Goal: Task Accomplishment & Management: Use online tool/utility

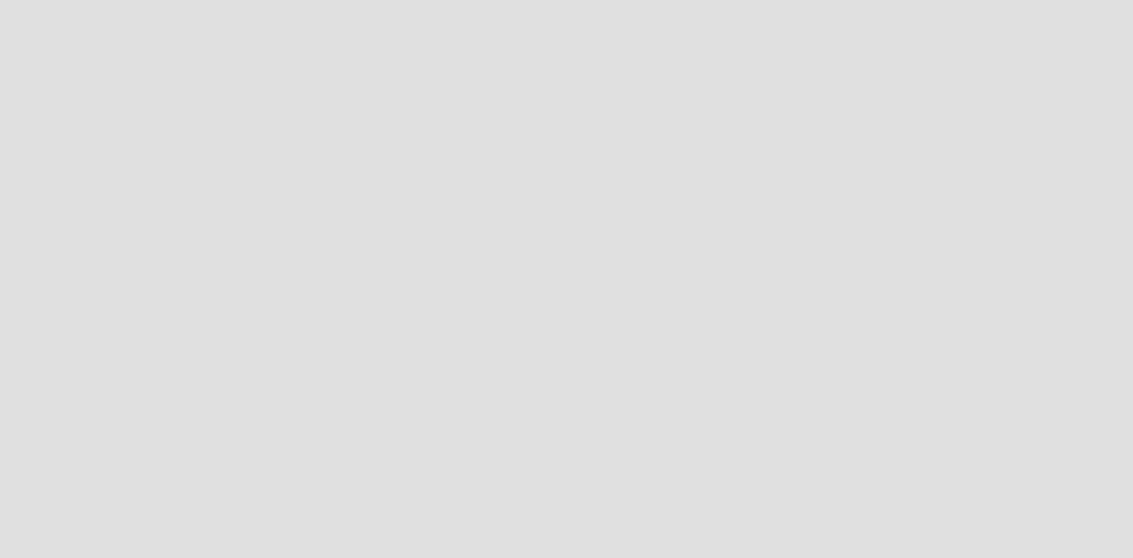
scroll to position [586, 1159]
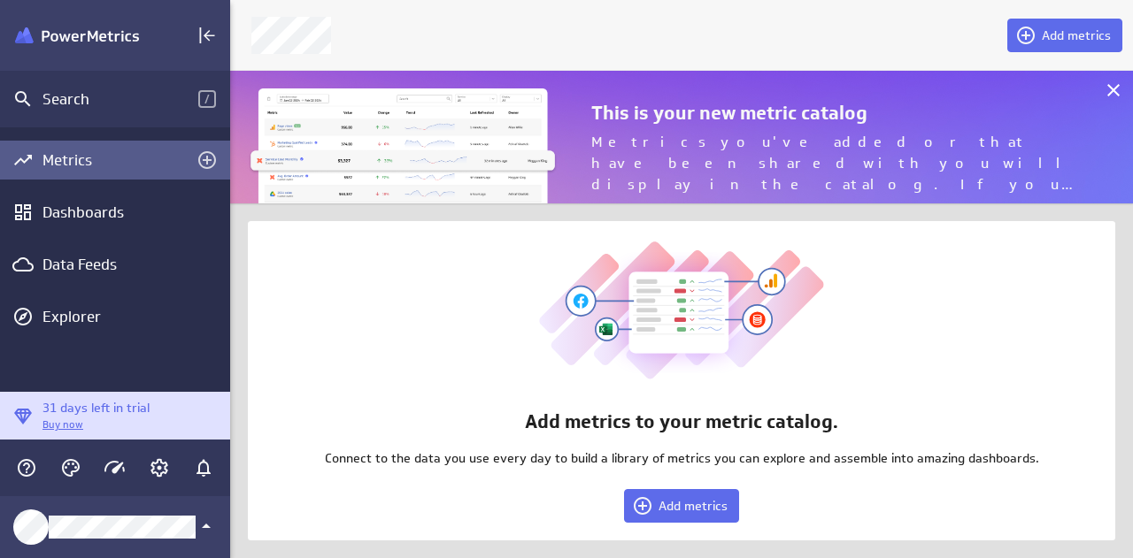
scroll to position [586, 929]
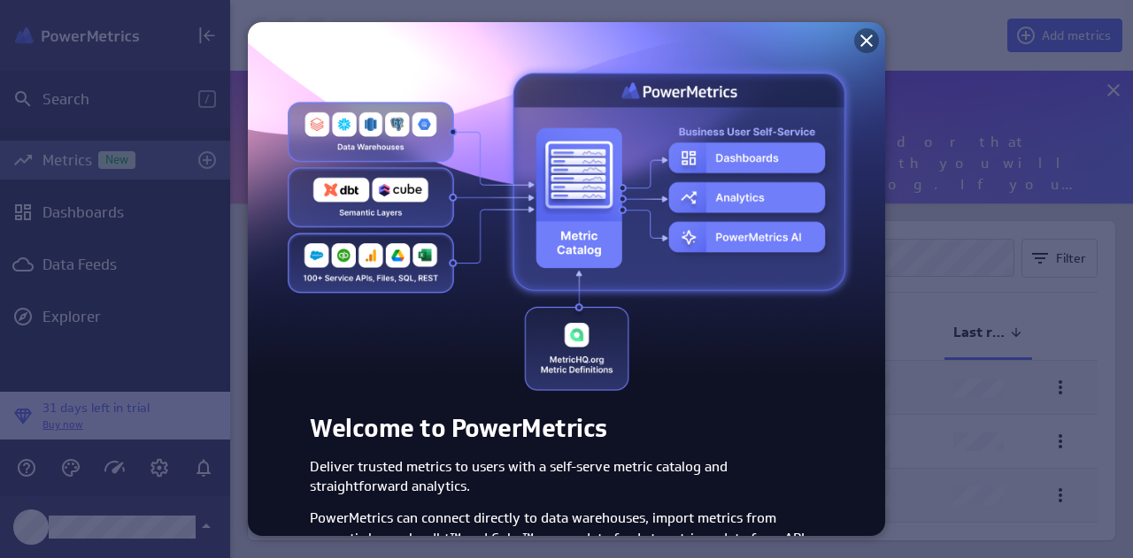
click at [857, 36] on icon at bounding box center [866, 40] width 21 height 21
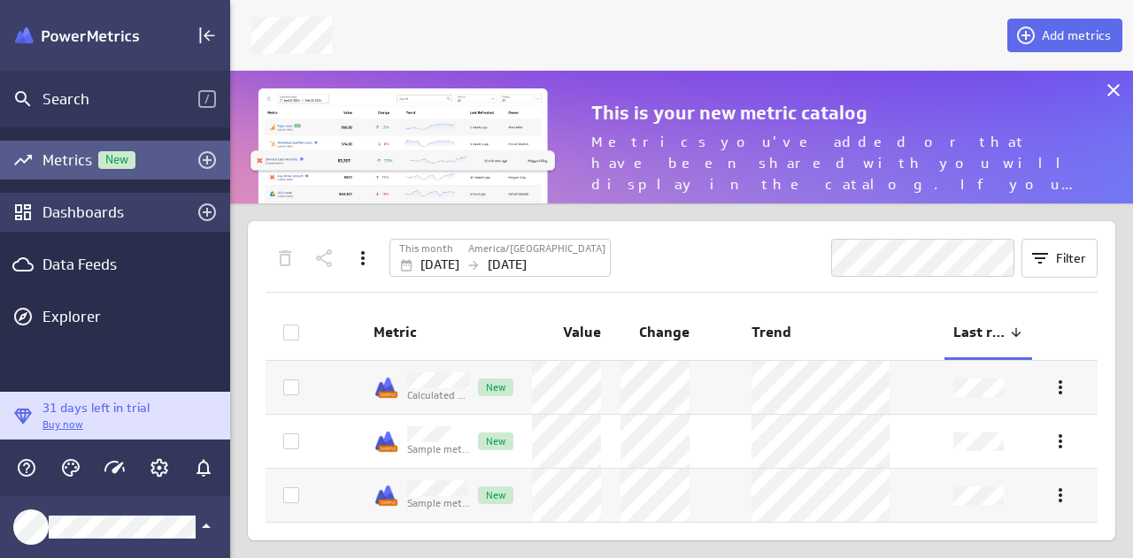
click at [79, 212] on div "Dashboards" at bounding box center [114, 212] width 145 height 19
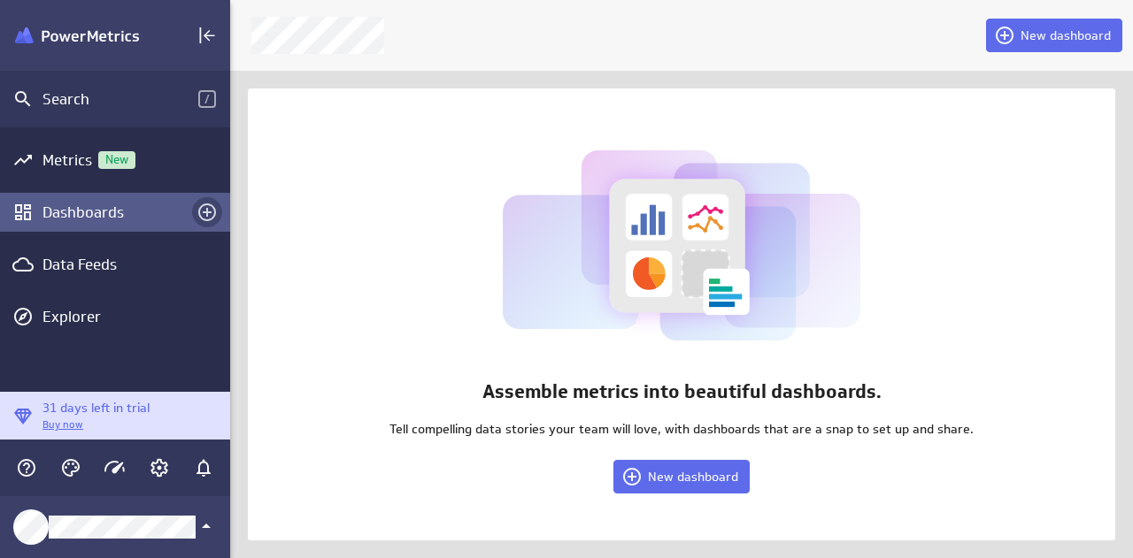
click at [209, 205] on icon "Create a dashboard" at bounding box center [207, 213] width 18 height 18
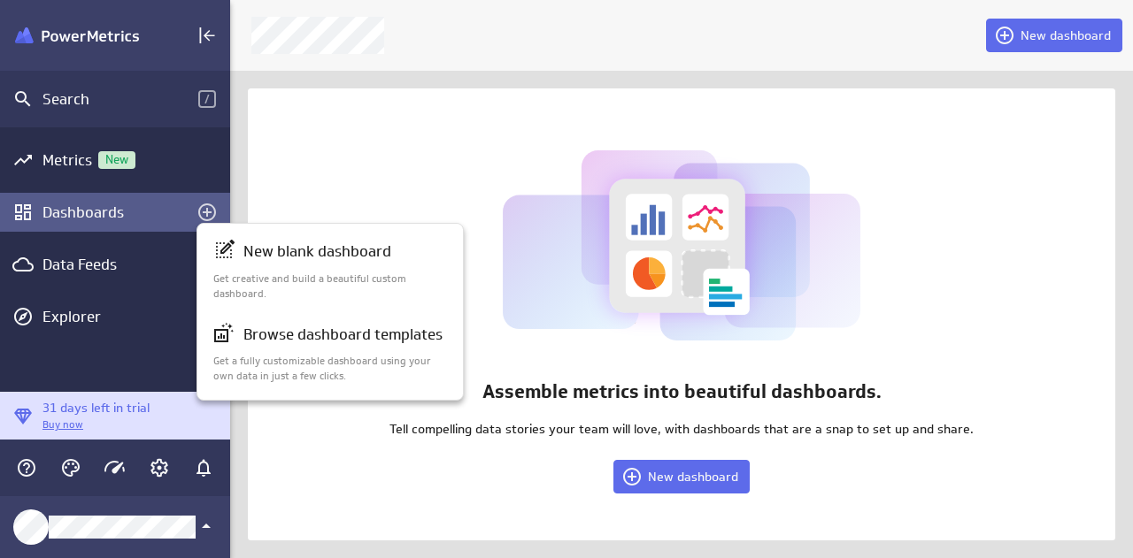
click at [50, 164] on div at bounding box center [566, 279] width 1133 height 558
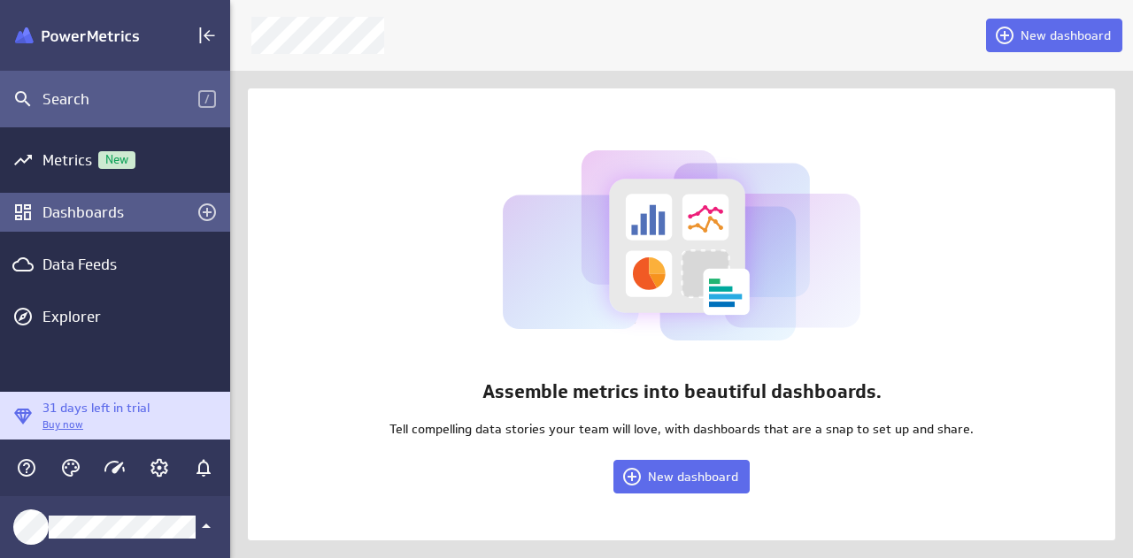
click at [57, 103] on div "Search" at bounding box center [120, 98] width 156 height 19
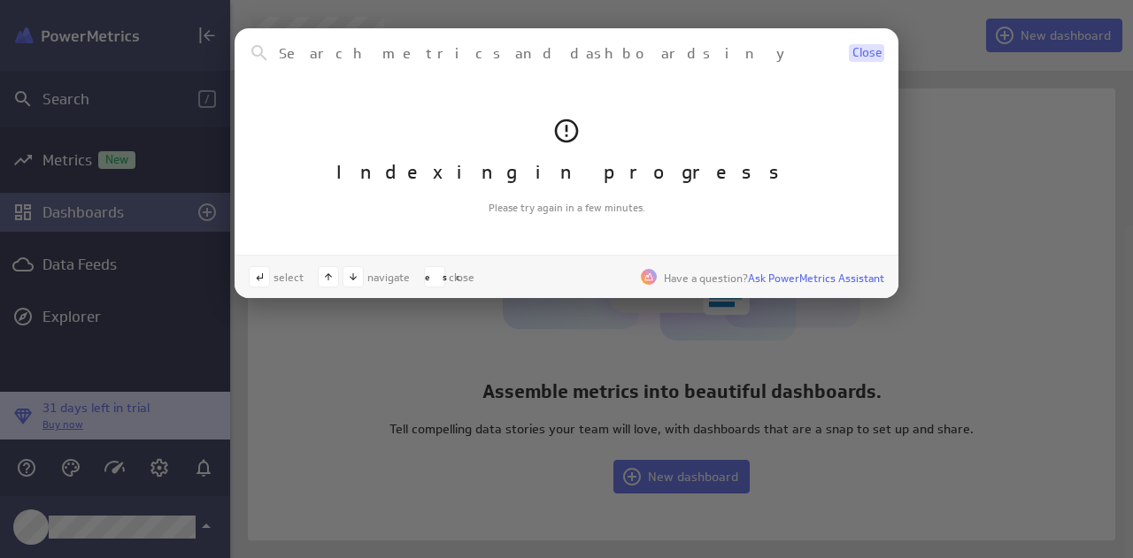
click at [873, 53] on span "Close" at bounding box center [866, 53] width 29 height 12
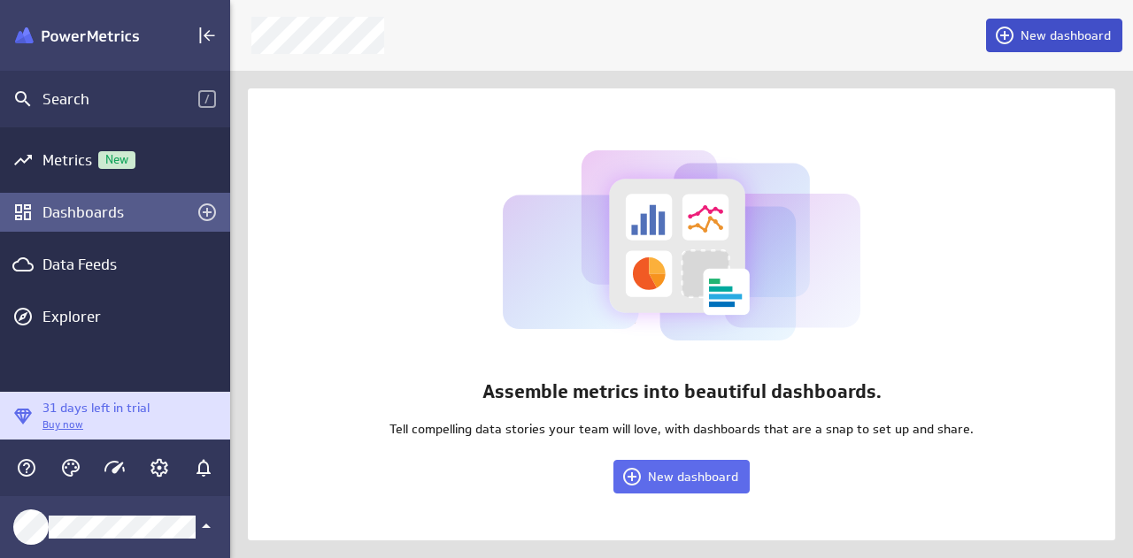
click at [1080, 33] on span "New dashboard" at bounding box center [1065, 35] width 90 height 16
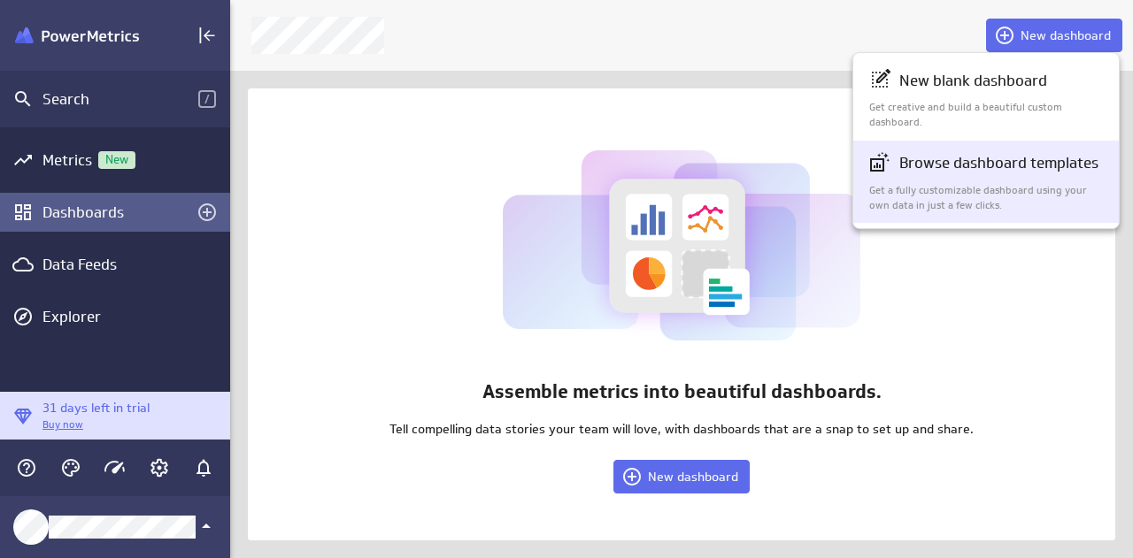
click at [942, 164] on p "Browse dashboard templates" at bounding box center [998, 163] width 199 height 22
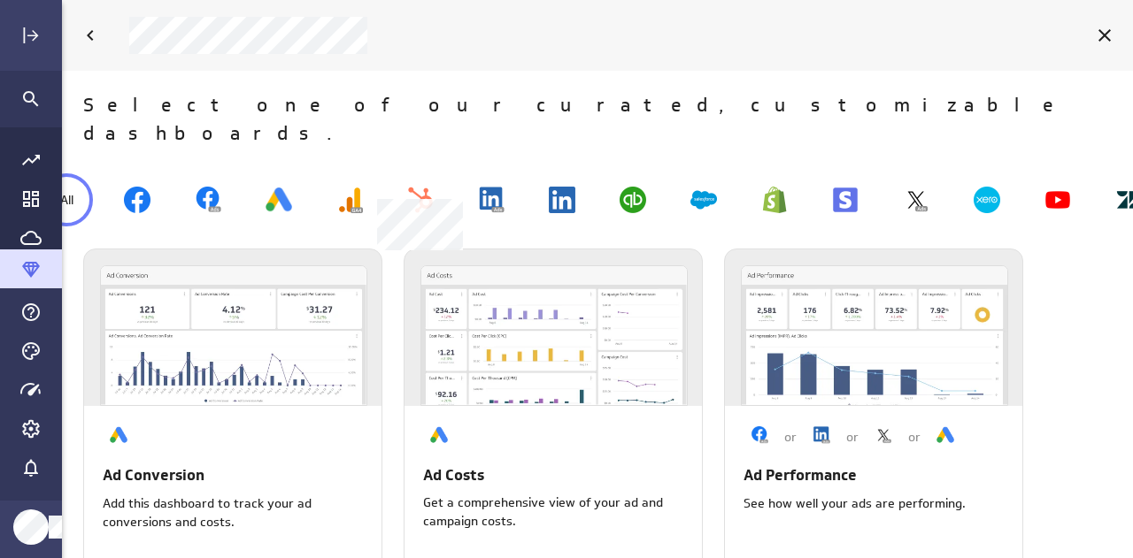
click at [420, 187] on img at bounding box center [420, 200] width 27 height 27
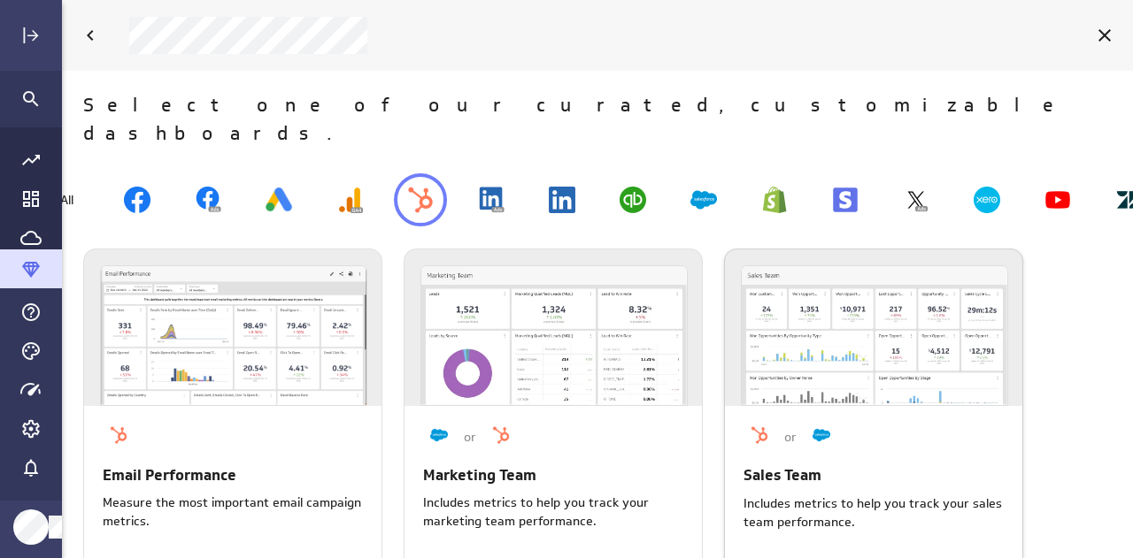
click at [860, 323] on img at bounding box center [874, 335] width 265 height 139
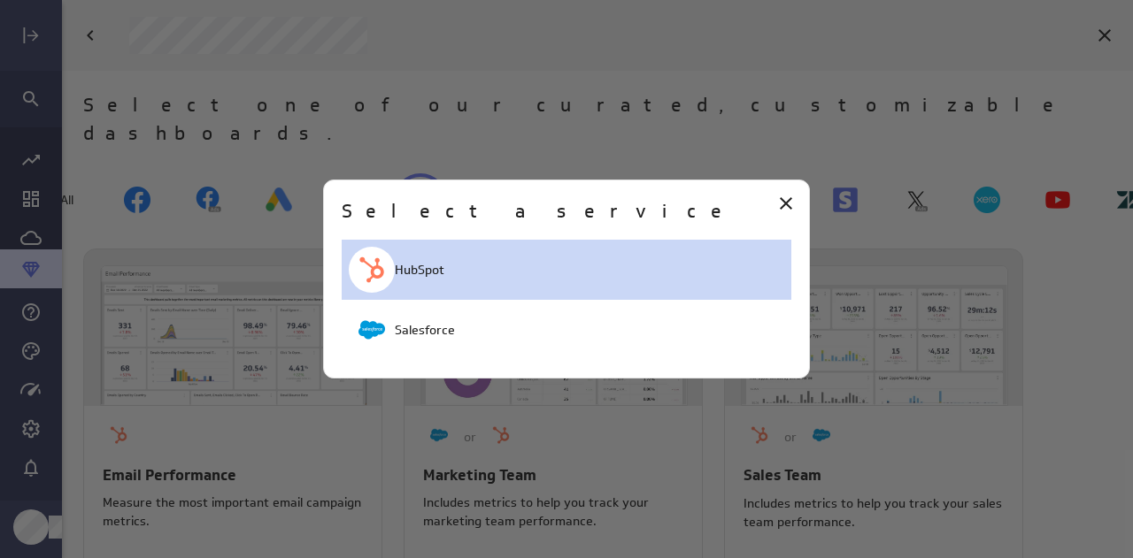
click at [414, 266] on p "HubSpot" at bounding box center [420, 270] width 50 height 19
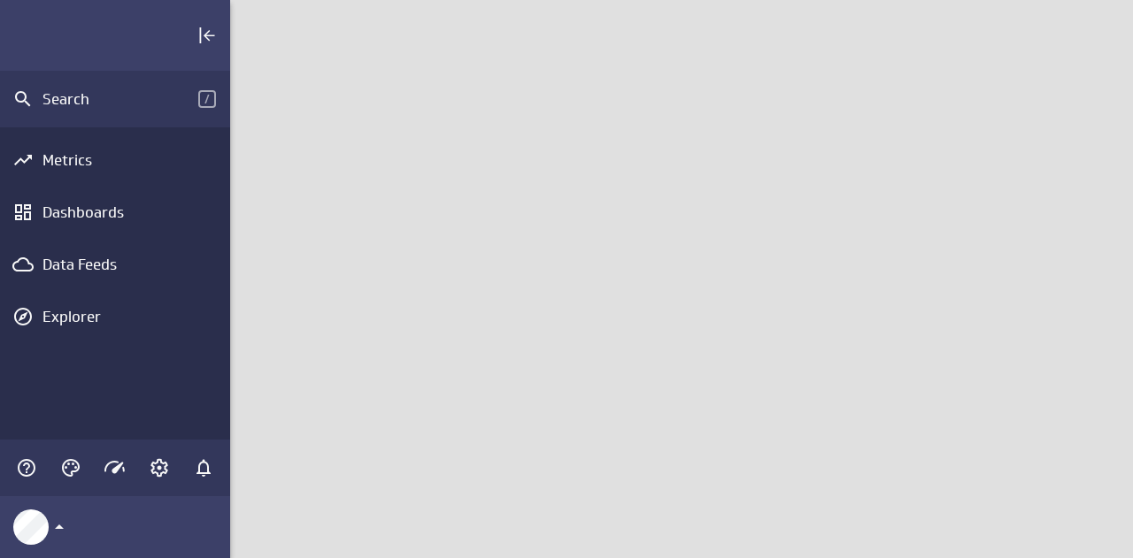
scroll to position [586, 929]
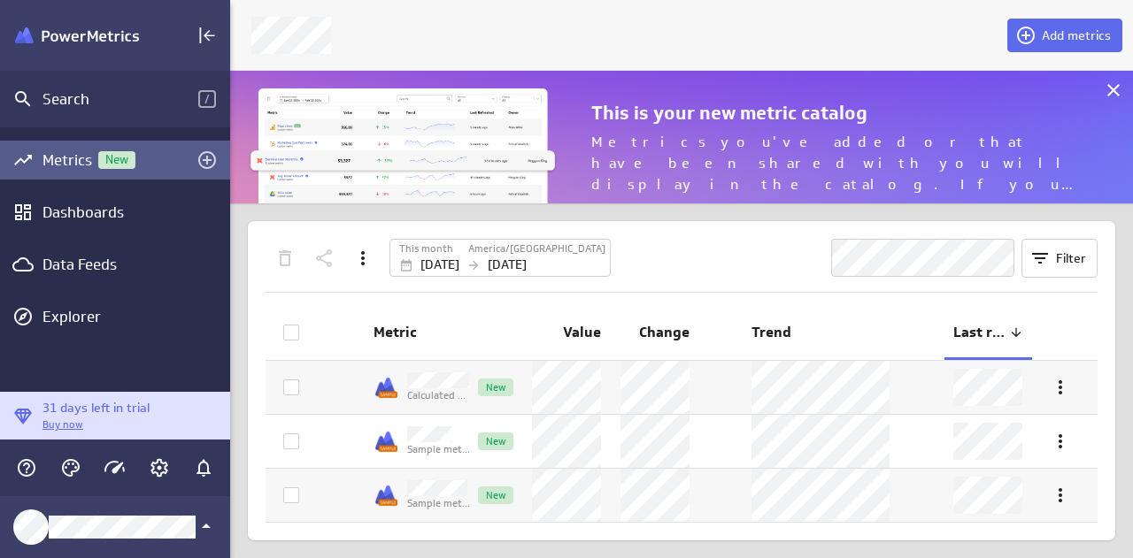
scroll to position [159, 929]
click at [1112, 91] on icon at bounding box center [1113, 90] width 12 height 12
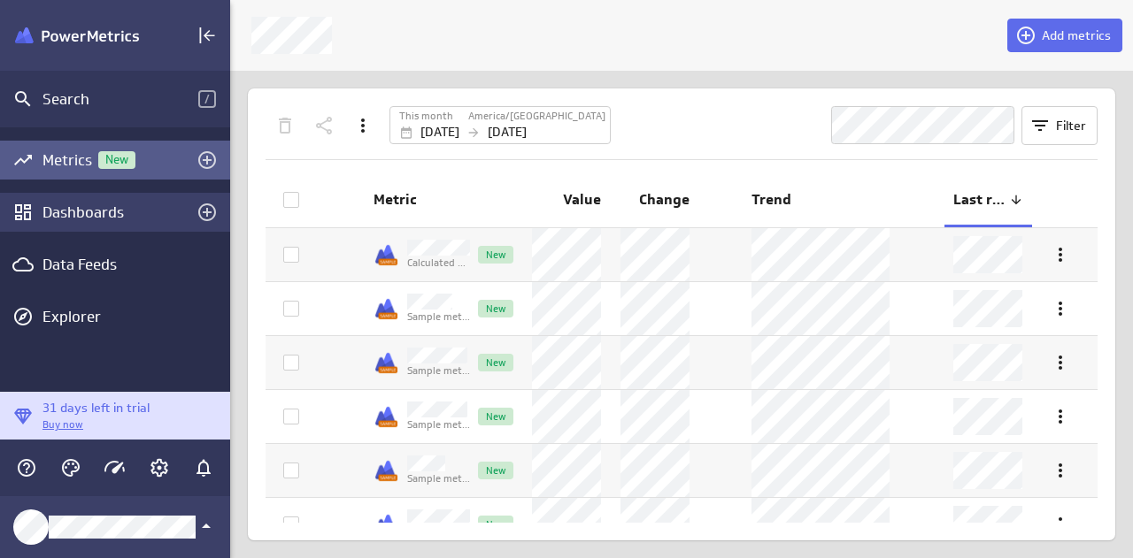
click at [66, 212] on div "Dashboards" at bounding box center [114, 212] width 145 height 19
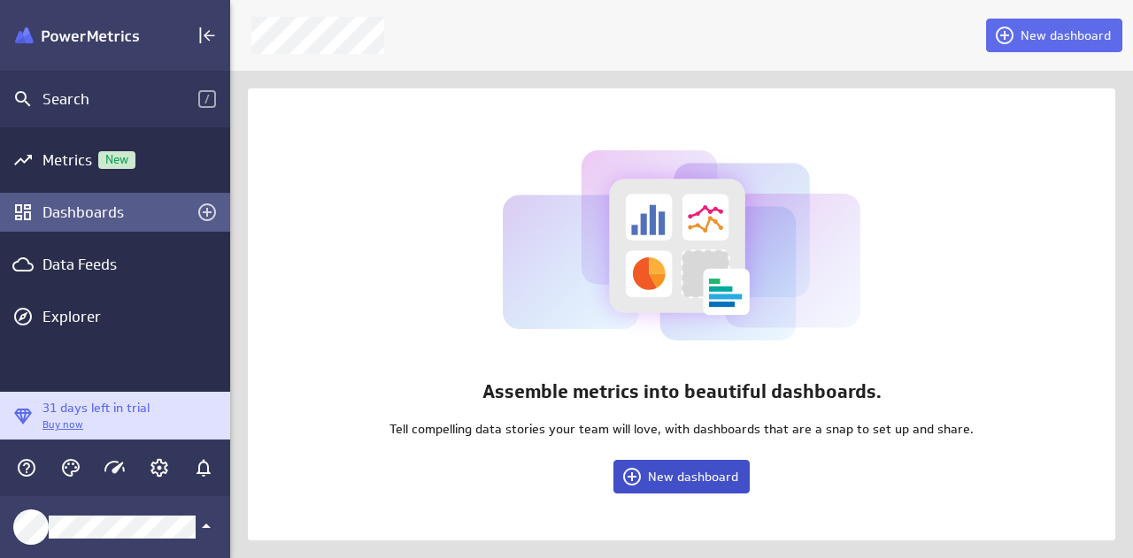
click at [703, 481] on span "New dashboard" at bounding box center [693, 477] width 90 height 16
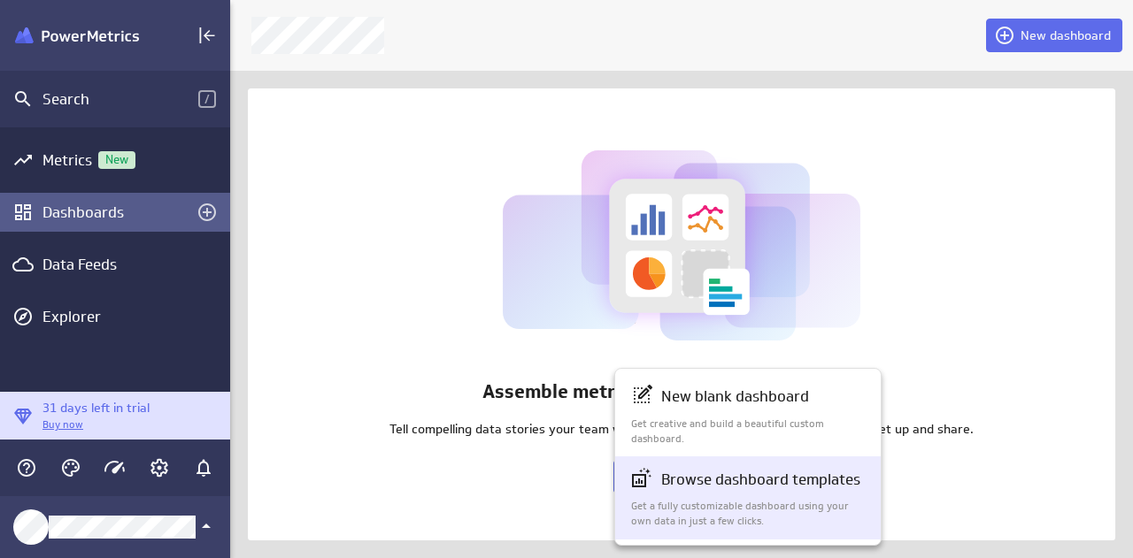
click at [712, 481] on p "Browse dashboard templates" at bounding box center [760, 480] width 199 height 22
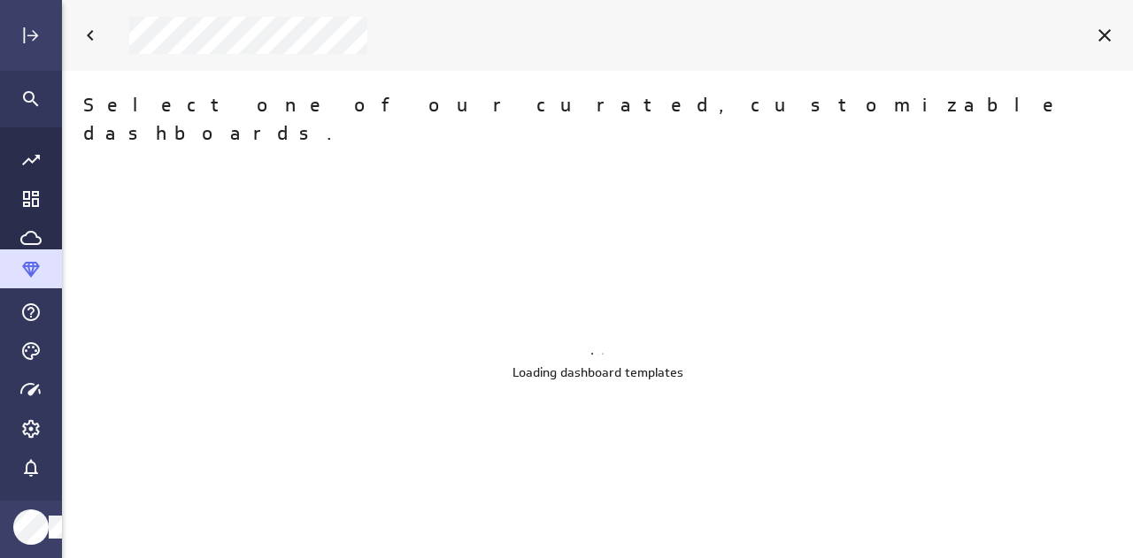
scroll to position [586, 1097]
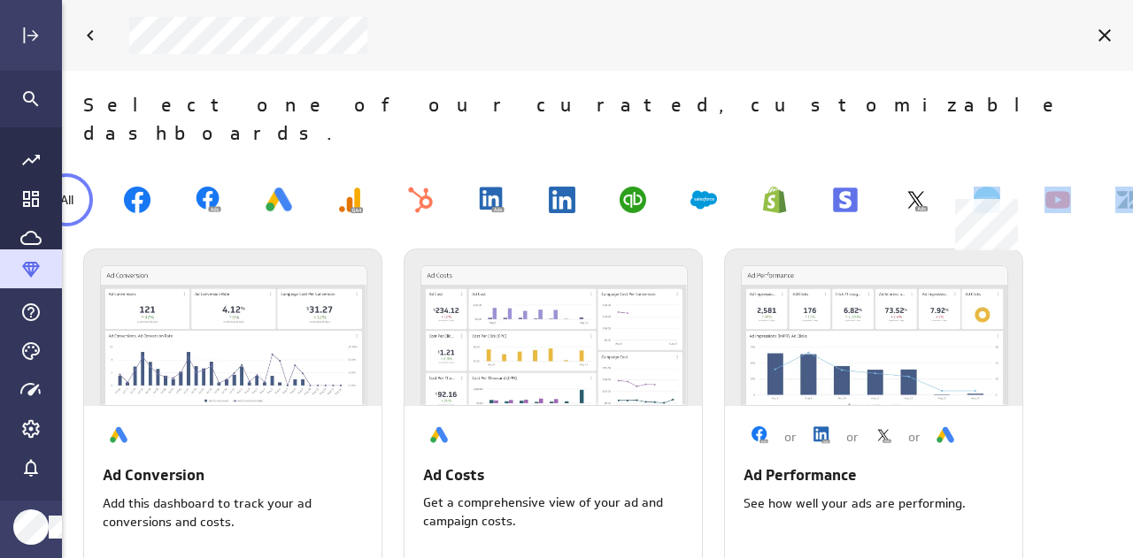
drag, startPoint x: 1108, startPoint y: 173, endPoint x: 990, endPoint y: 184, distance: 118.3
click at [990, 184] on div "All" at bounding box center [597, 200] width 1124 height 62
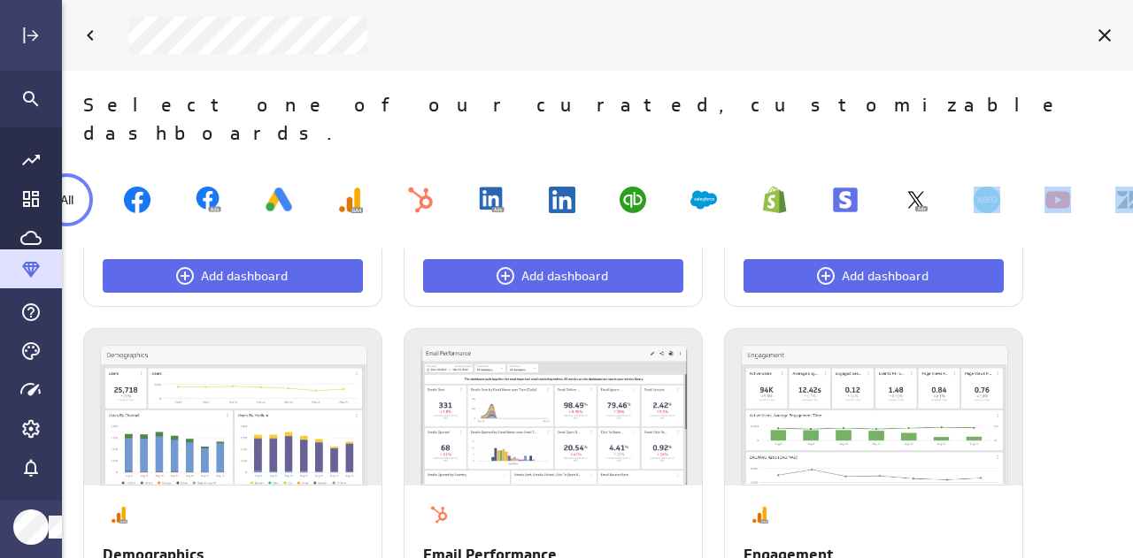
scroll to position [1361, 0]
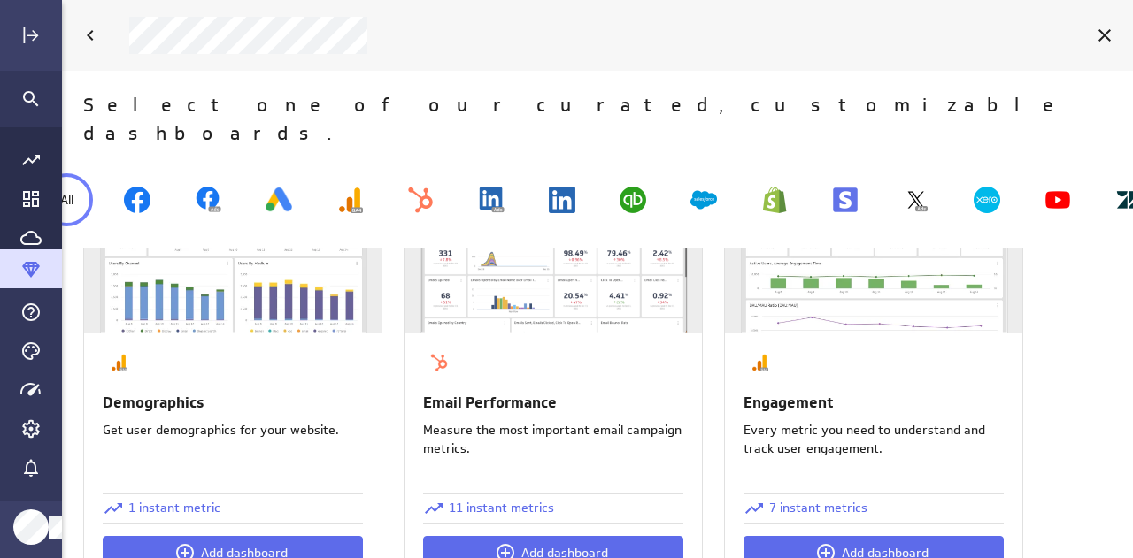
click at [86, 180] on div "All" at bounding box center [66, 199] width 53 height 53
click at [79, 174] on div "All" at bounding box center [66, 199] width 53 height 53
click at [422, 187] on img at bounding box center [420, 200] width 27 height 27
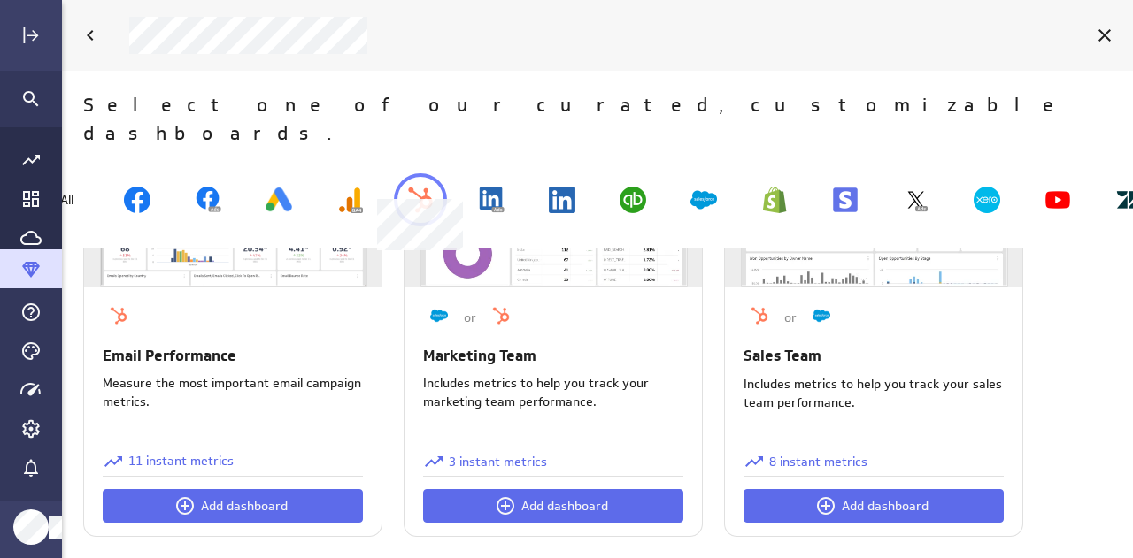
scroll to position [76, 0]
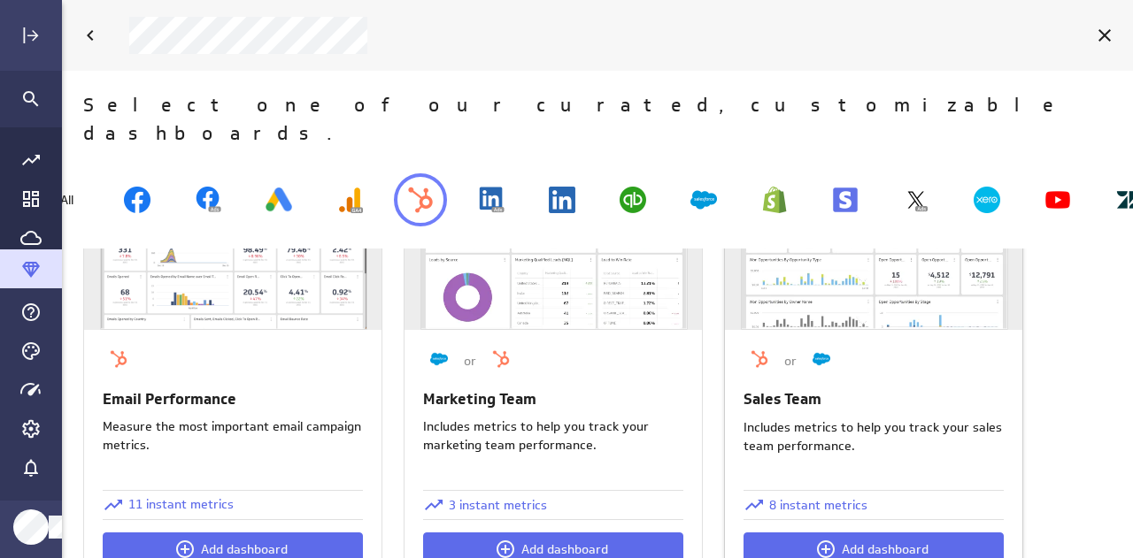
click at [814, 496] on p "8 instant metrics" at bounding box center [818, 505] width 98 height 19
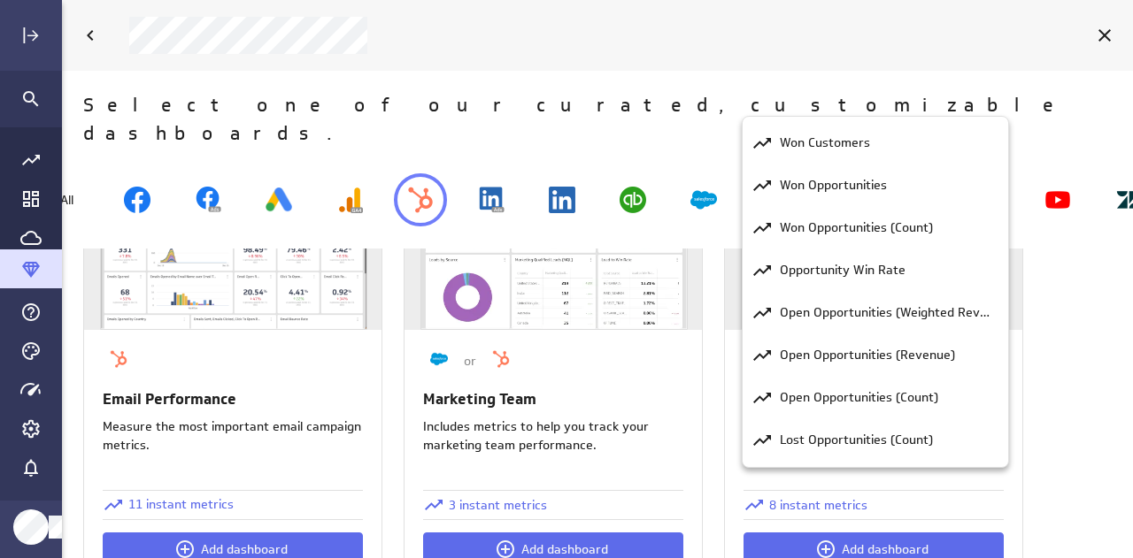
click at [811, 144] on p "Won Customers" at bounding box center [825, 143] width 90 height 19
click at [912, 491] on div at bounding box center [566, 279] width 1133 height 558
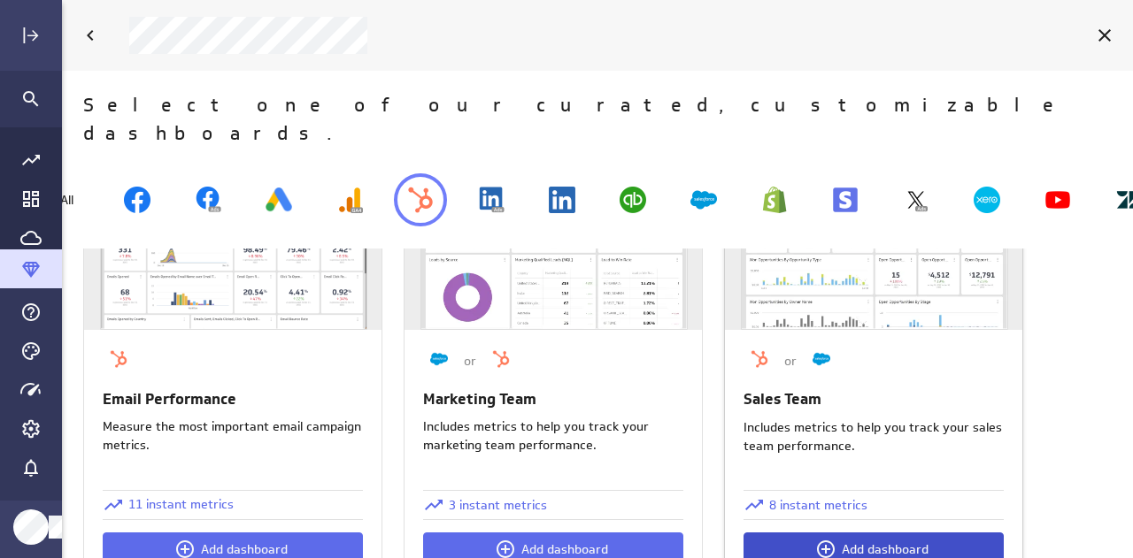
click at [853, 542] on span "Add dashboard" at bounding box center [885, 550] width 87 height 16
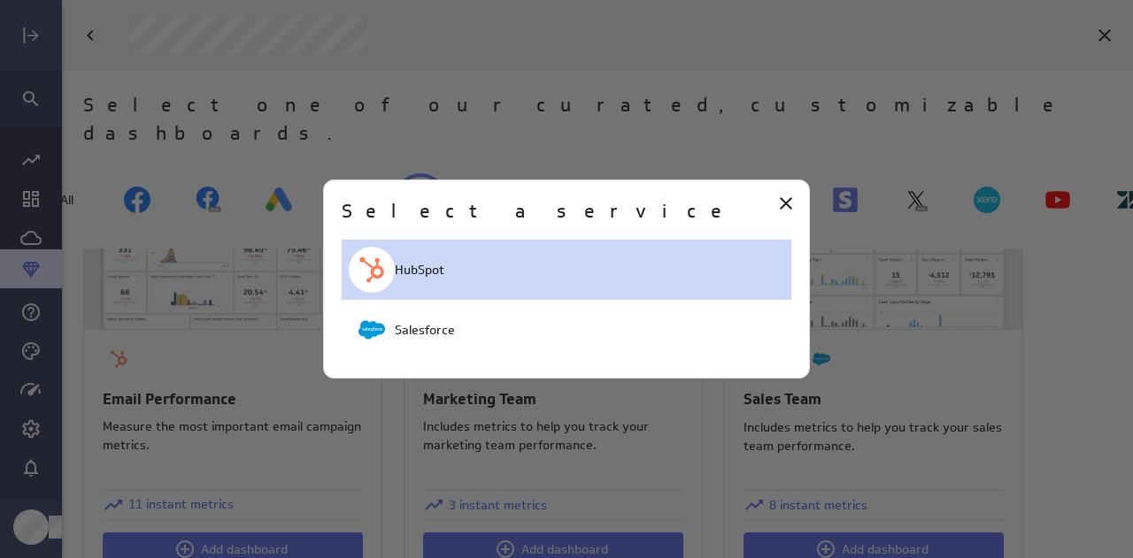
click at [416, 274] on p "HubSpot" at bounding box center [420, 270] width 50 height 19
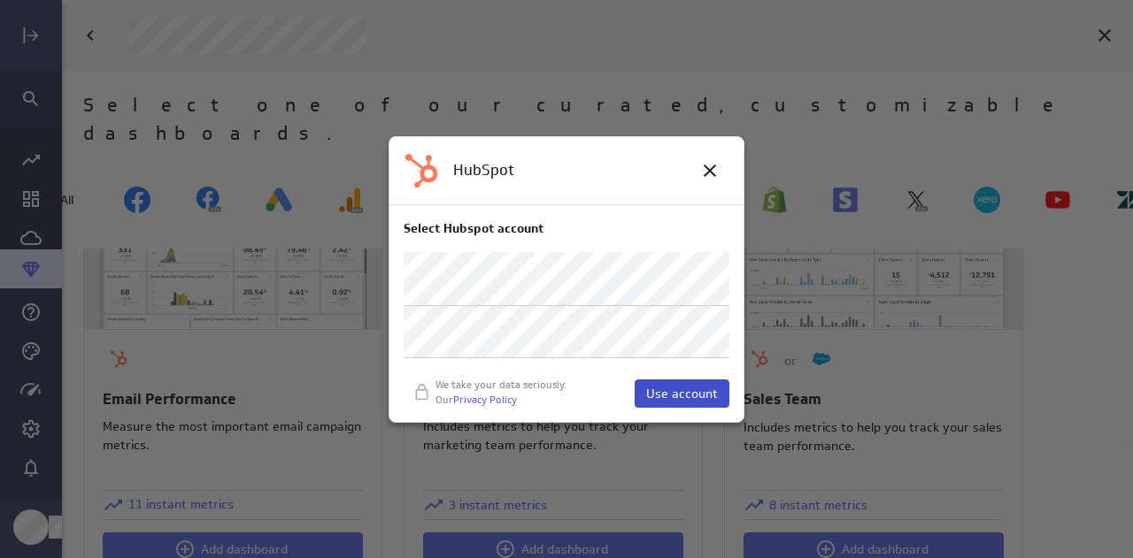
click at [683, 387] on span "Use account" at bounding box center [682, 394] width 72 height 16
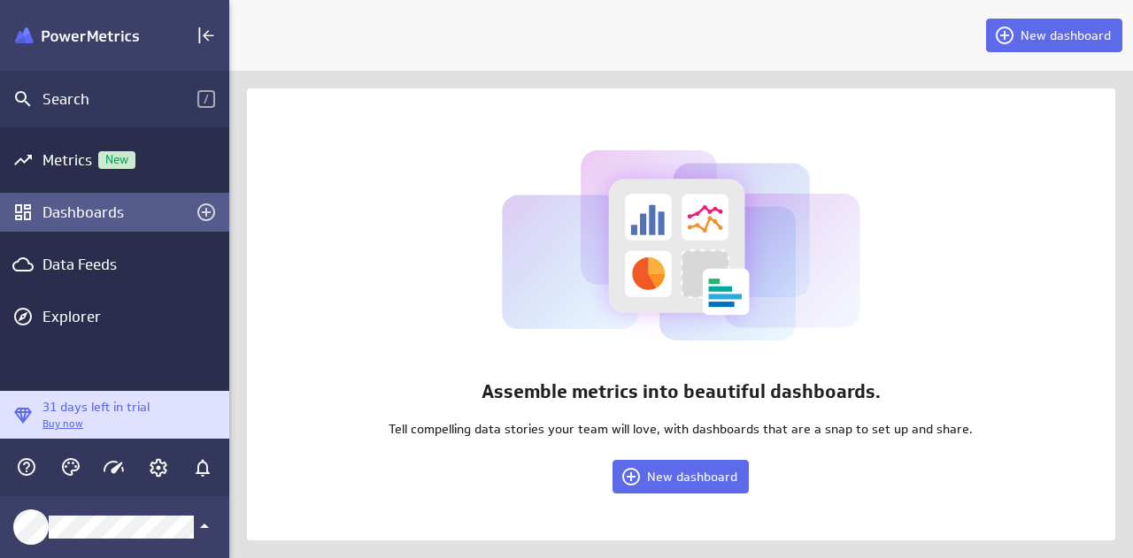
scroll to position [8, 9]
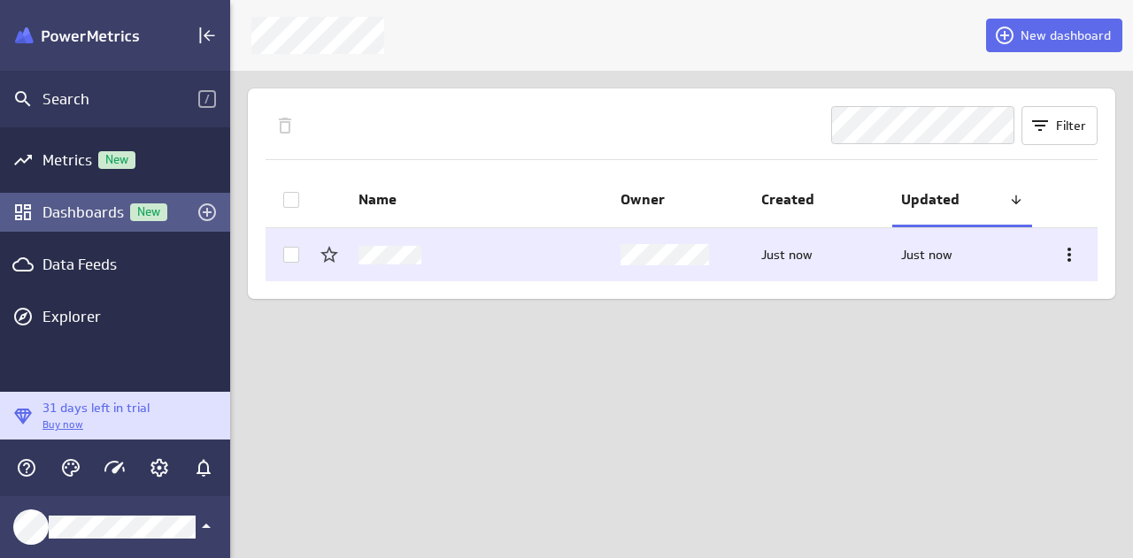
click at [295, 250] on icon at bounding box center [291, 255] width 14 height 14
click at [0, 0] on input "checkbox" at bounding box center [0, 0] width 0 height 0
click at [1067, 249] on icon at bounding box center [1068, 254] width 21 height 21
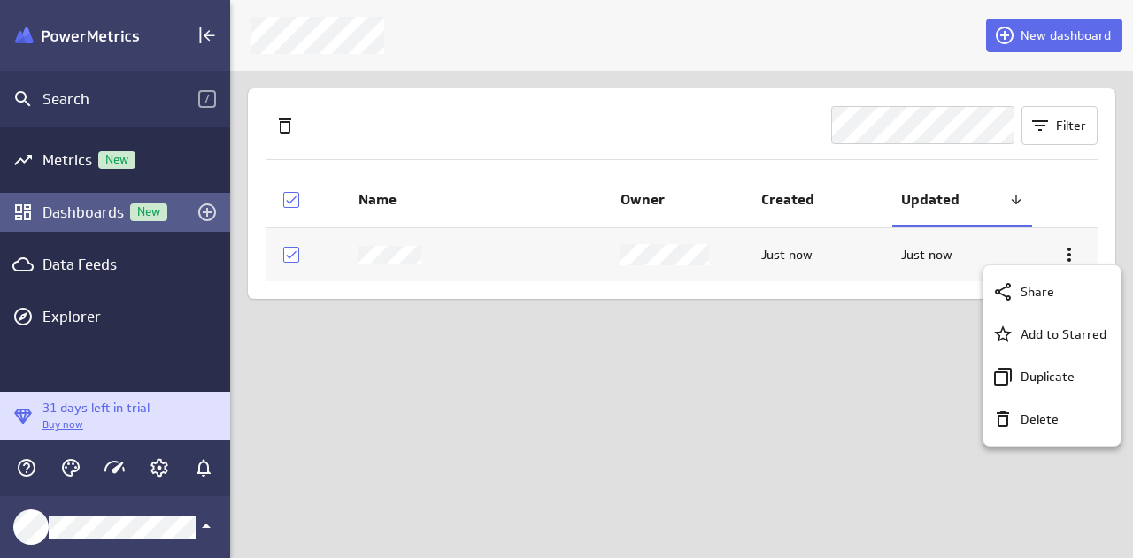
click at [395, 253] on div at bounding box center [566, 279] width 1133 height 558
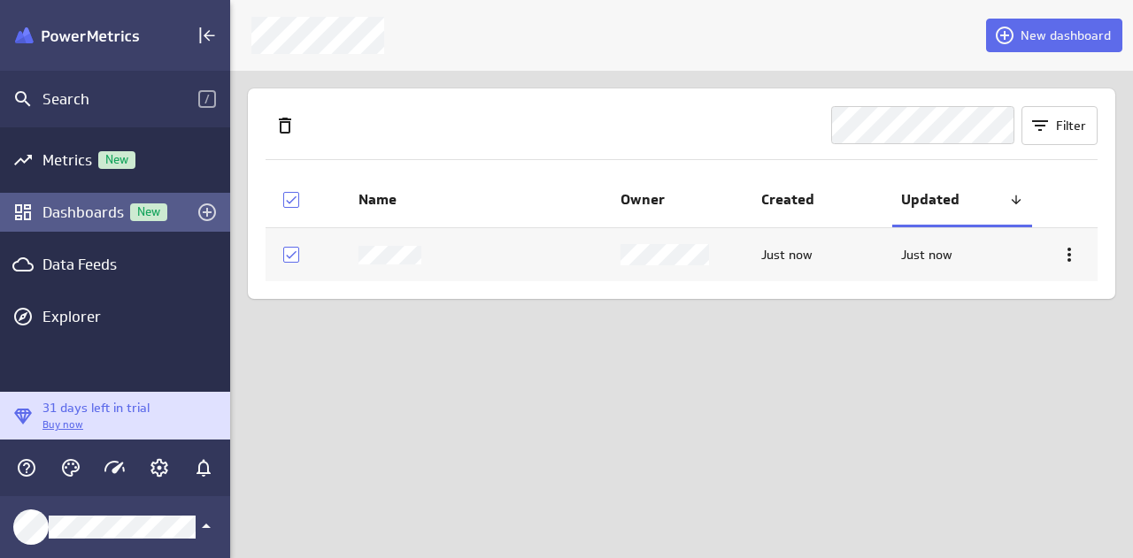
click at [100, 205] on div "Dashboards New" at bounding box center [114, 212] width 145 height 19
click at [68, 164] on div "Metrics New" at bounding box center [114, 159] width 145 height 19
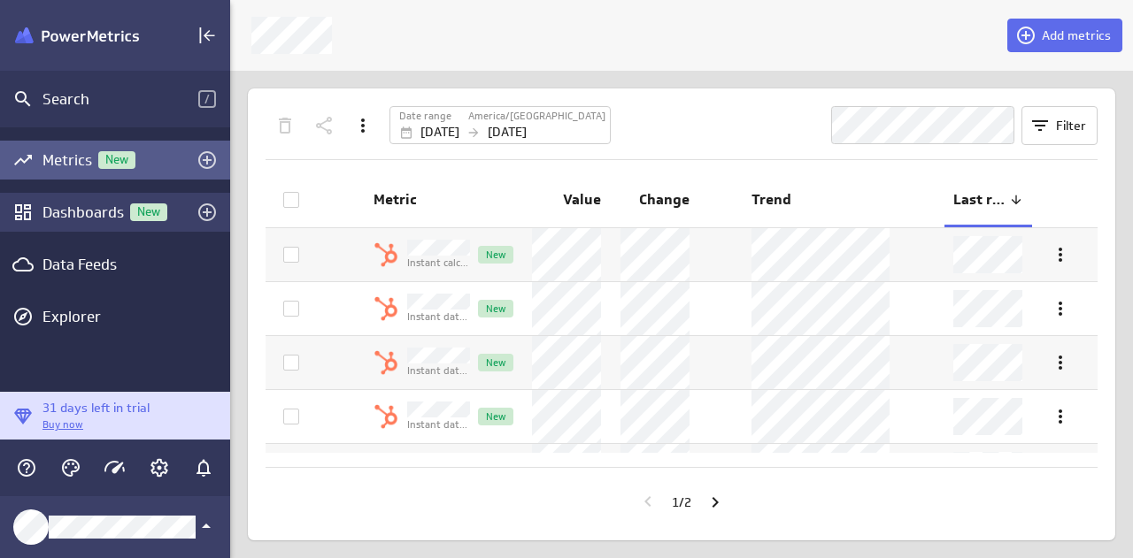
click at [80, 209] on div "Dashboards New" at bounding box center [114, 212] width 145 height 19
